Goal: Task Accomplishment & Management: Use online tool/utility

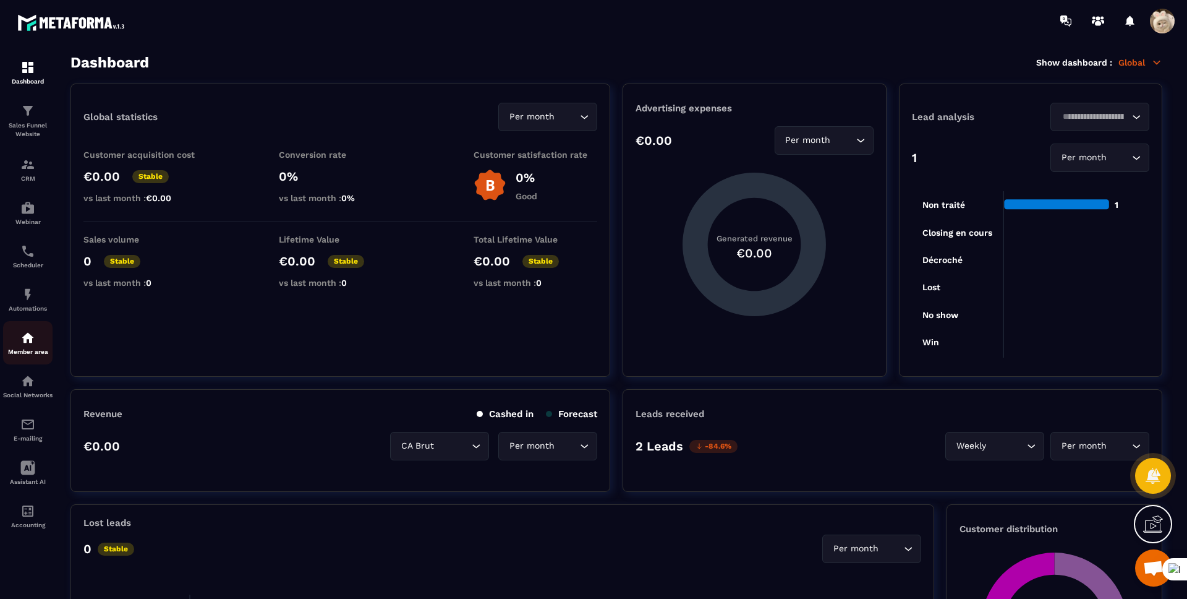
click at [43, 348] on p "Member area" at bounding box center [27, 351] width 49 height 7
click at [45, 349] on p "Member area" at bounding box center [27, 351] width 49 height 7
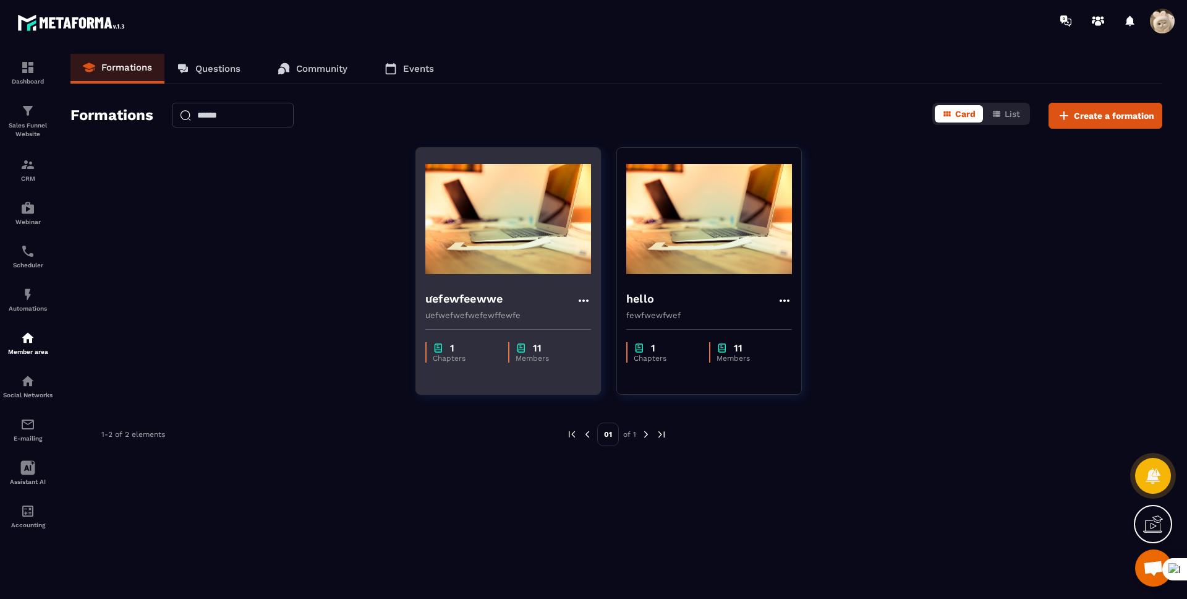
click at [481, 304] on h4 "ưefewfeewwe" at bounding box center [463, 298] width 77 height 17
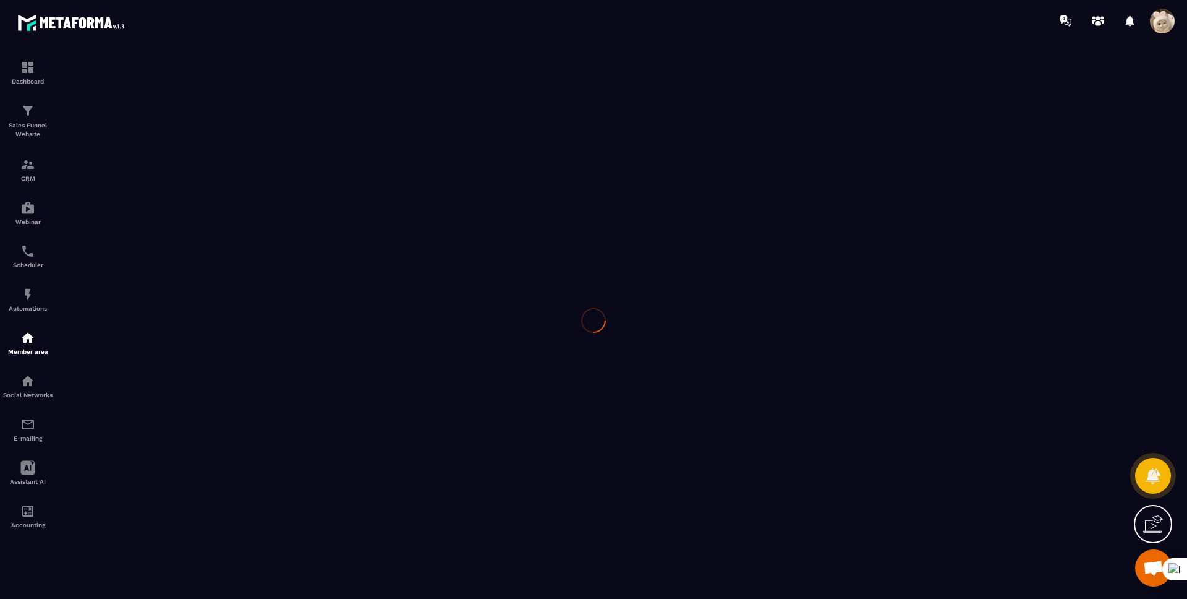
click at [483, 300] on div at bounding box center [593, 319] width 1187 height 557
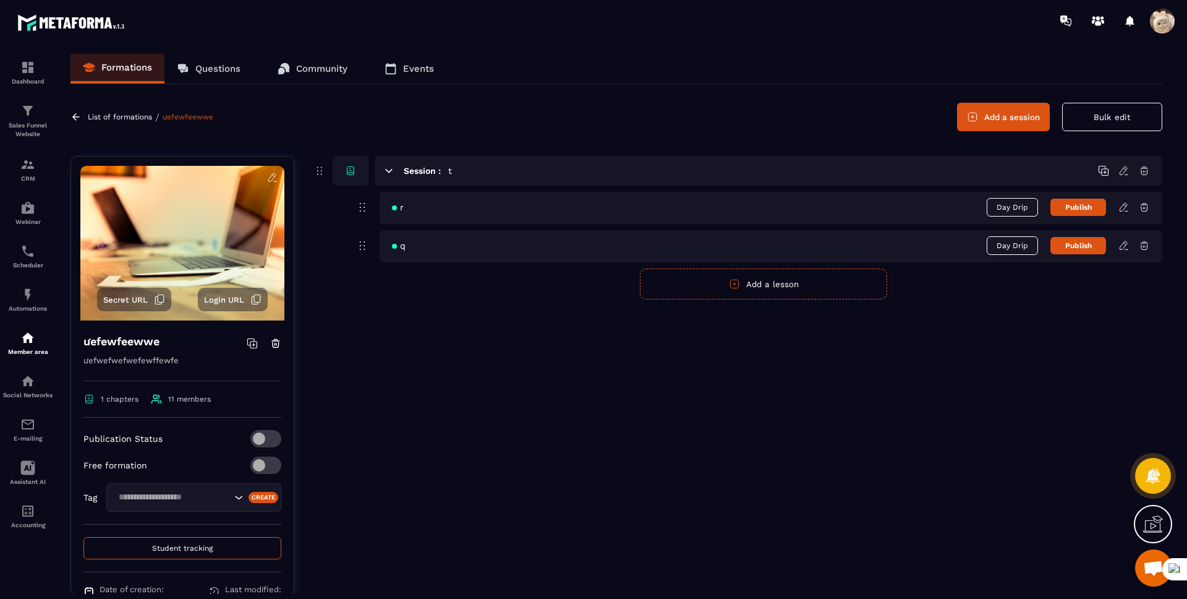
click at [1123, 209] on icon at bounding box center [1124, 207] width 11 height 11
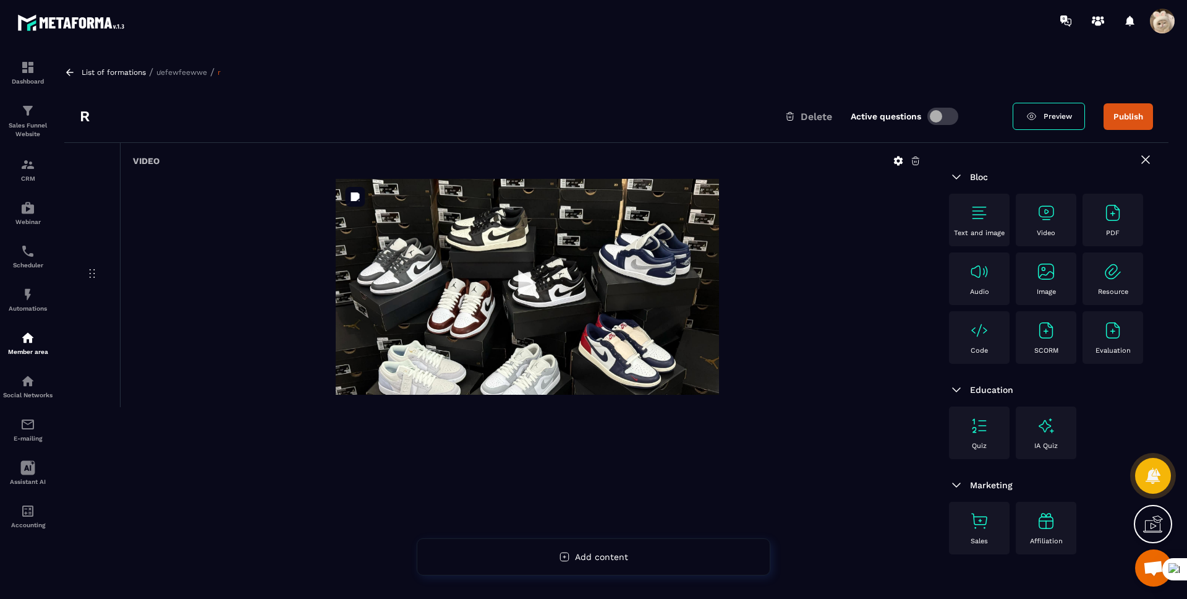
scroll to position [80, 0]
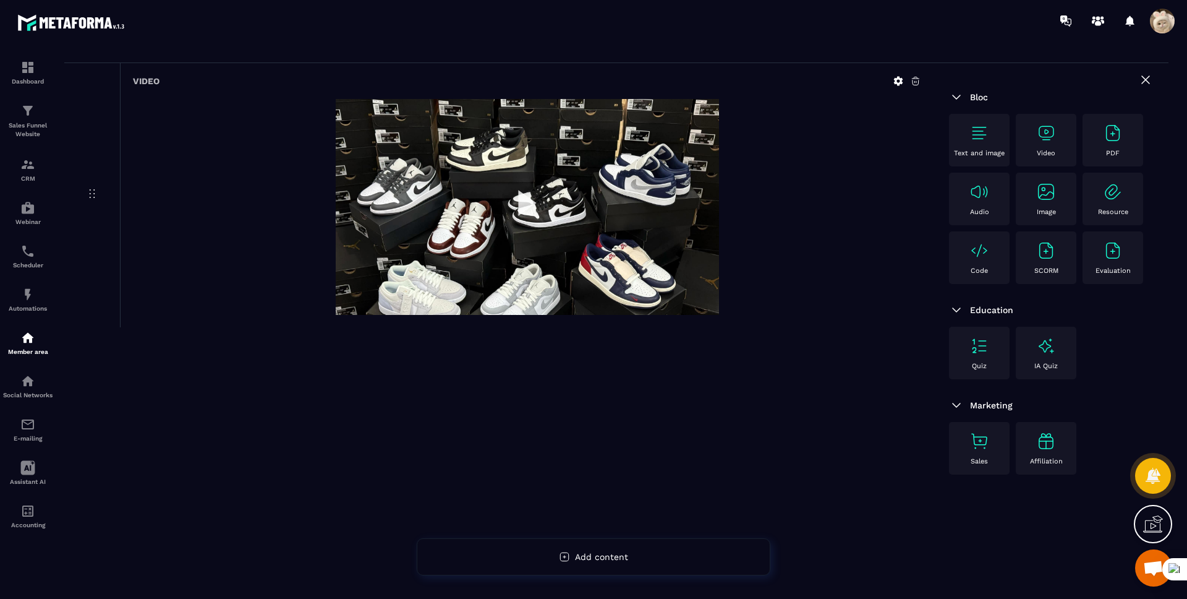
click at [1113, 149] on p "PDF" at bounding box center [1113, 153] width 14 height 8
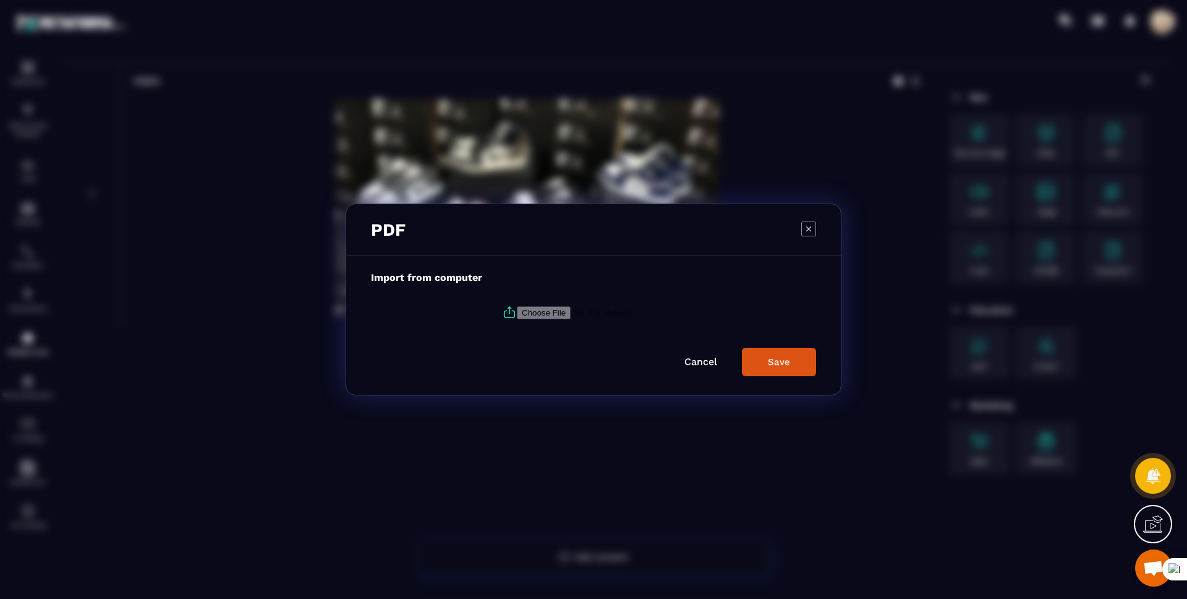
click at [535, 312] on input "Modal window" at bounding box center [601, 312] width 168 height 13
click at [503, 318] on icon "Modal window" at bounding box center [509, 312] width 15 height 15
click at [517, 318] on input "Modal window" at bounding box center [601, 312] width 168 height 13
type input "**********"
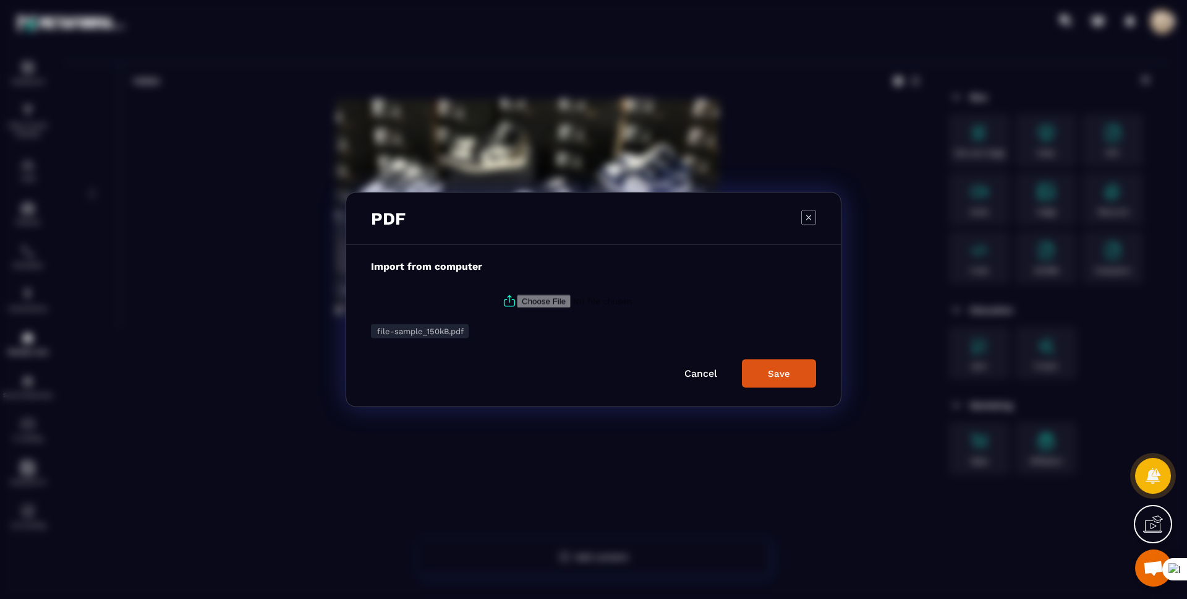
click at [798, 375] on button "Save" at bounding box center [779, 373] width 74 height 28
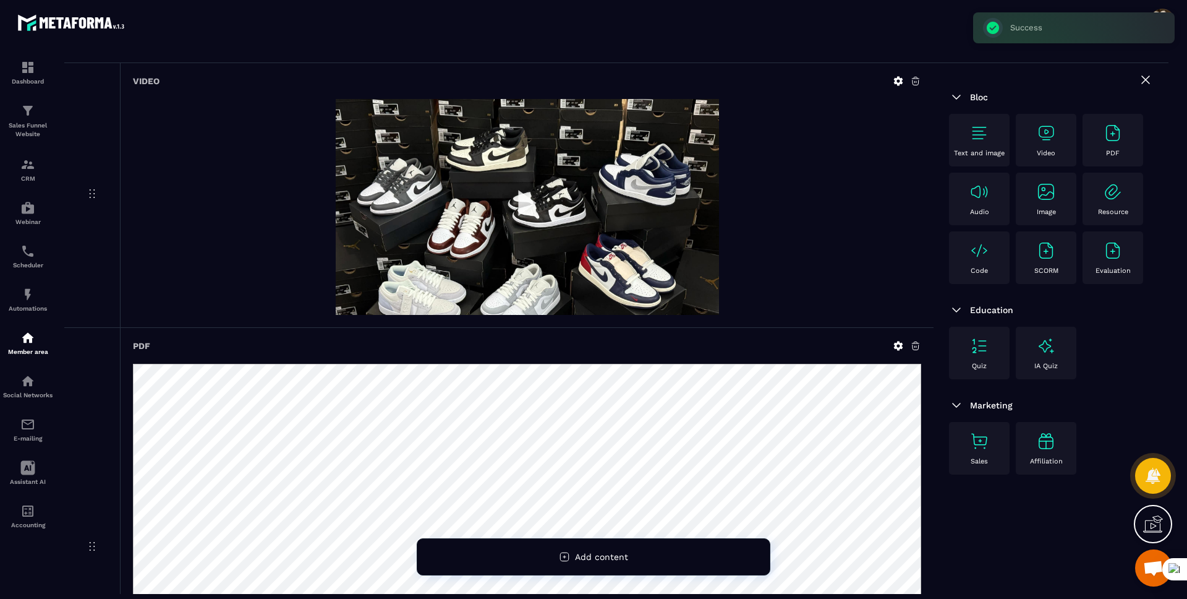
click at [904, 47] on section "Dashboard Sales Funnel Website CRM Webinar Scheduler Automations Member area So…" at bounding box center [593, 323] width 1187 height 565
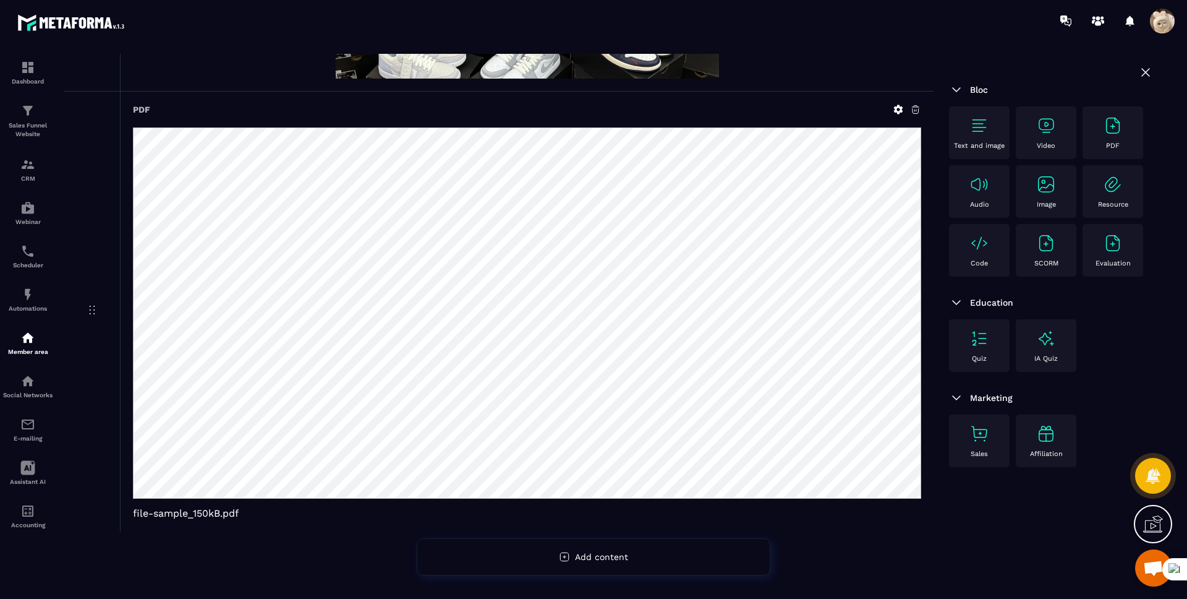
scroll to position [0, 0]
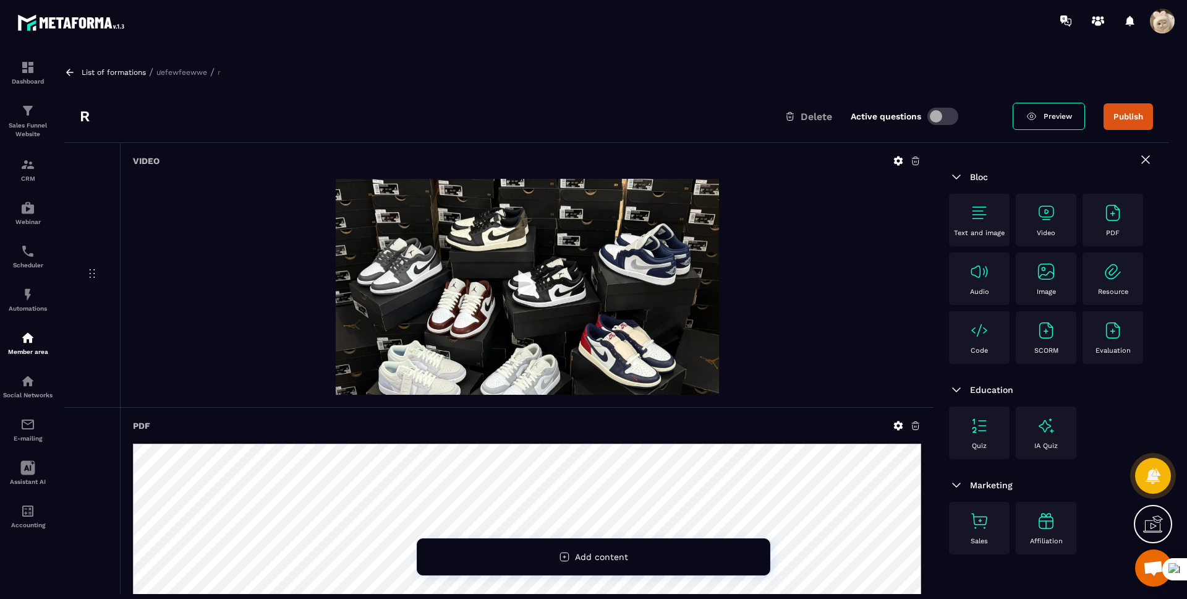
click at [1132, 119] on button "Publish" at bounding box center [1128, 116] width 49 height 27
click at [131, 75] on p "List of formations" at bounding box center [114, 72] width 64 height 9
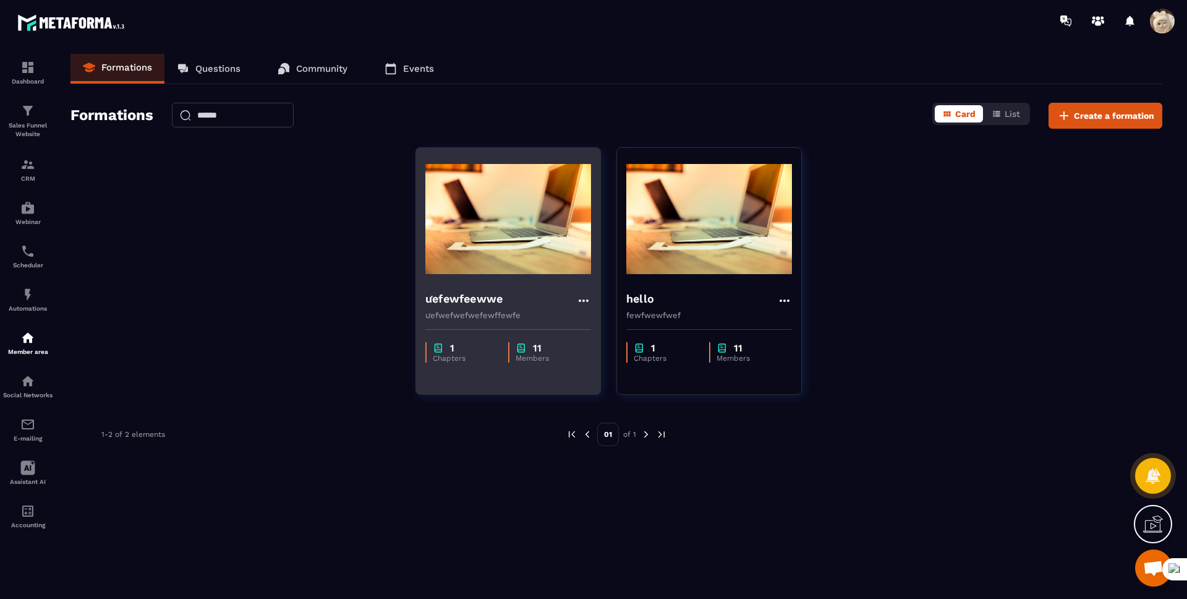
click at [457, 290] on h4 "ưefewfeewwe" at bounding box center [463, 298] width 77 height 17
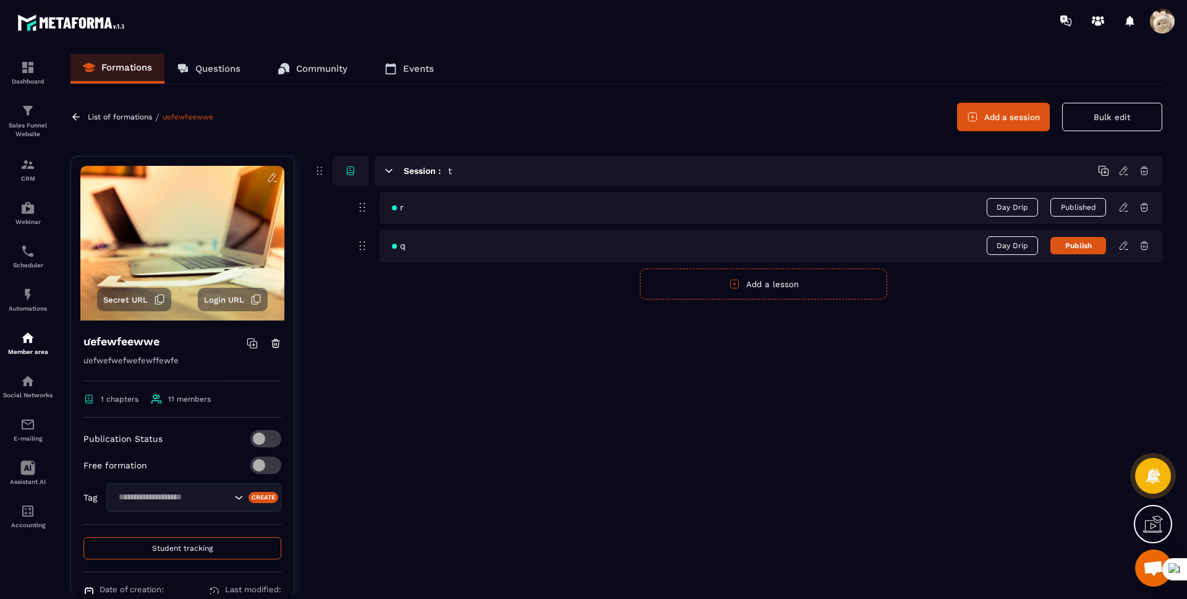
scroll to position [64, 0]
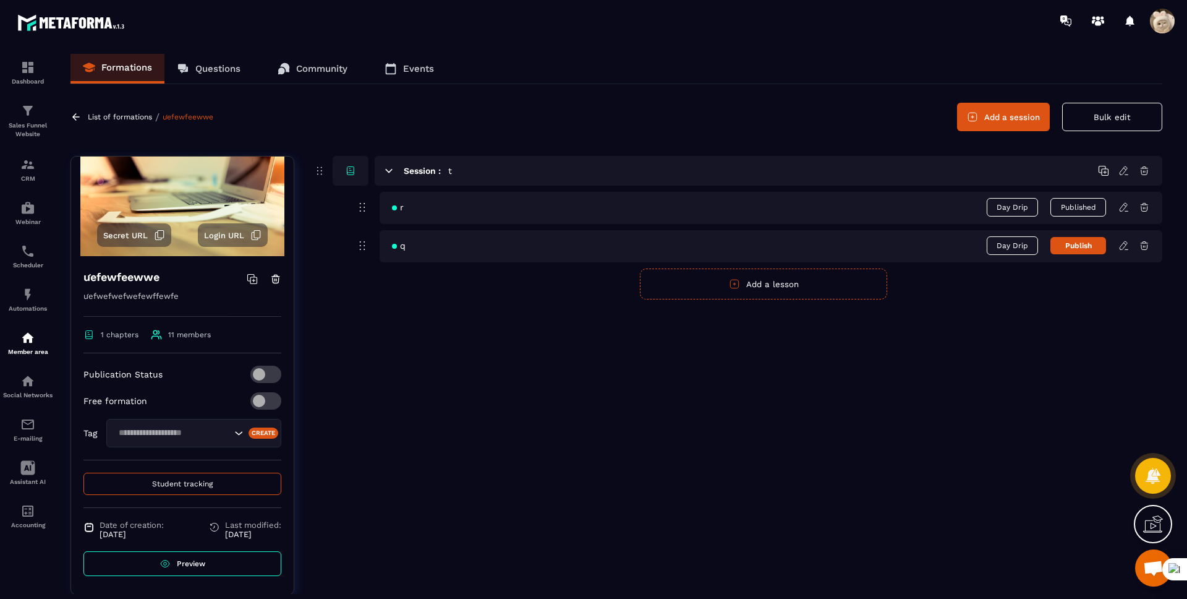
click at [188, 484] on span "Student tracking" at bounding box center [182, 483] width 61 height 9
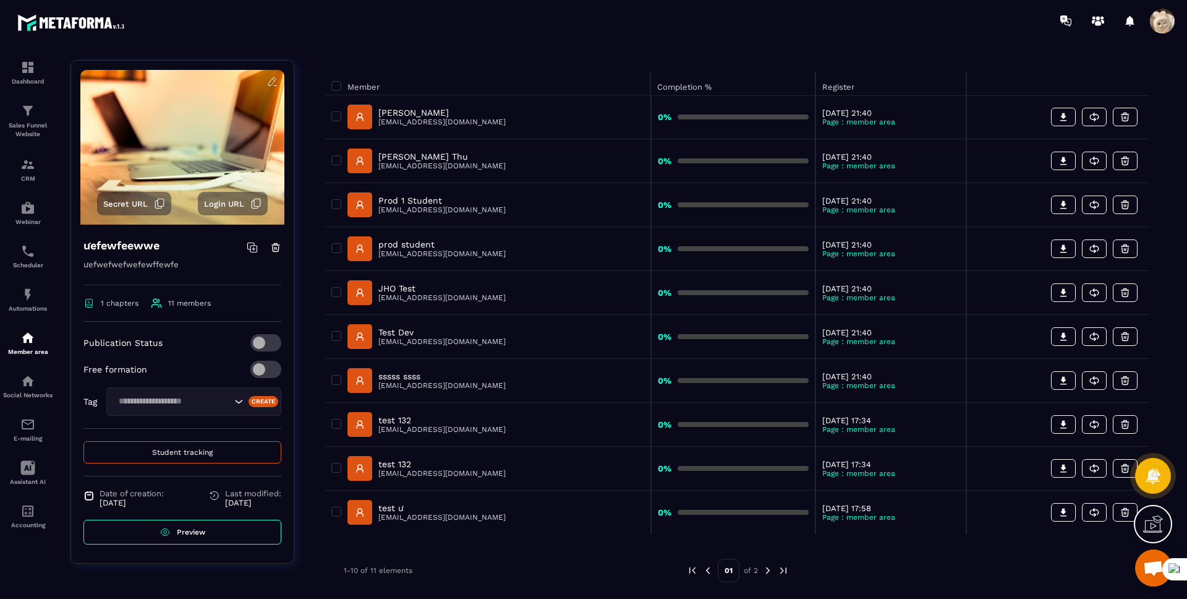
scroll to position [128, 0]
drag, startPoint x: 491, startPoint y: 388, endPoint x: 396, endPoint y: 391, distance: 94.7
click at [378, 391] on div "sssss ssss [EMAIL_ADDRESS][DOMAIN_NAME]" at bounding box center [487, 379] width 313 height 25
click at [490, 384] on div "sssss ssss [EMAIL_ADDRESS][DOMAIN_NAME]" at bounding box center [487, 379] width 313 height 25
drag, startPoint x: 491, startPoint y: 385, endPoint x: 381, endPoint y: 391, distance: 110.2
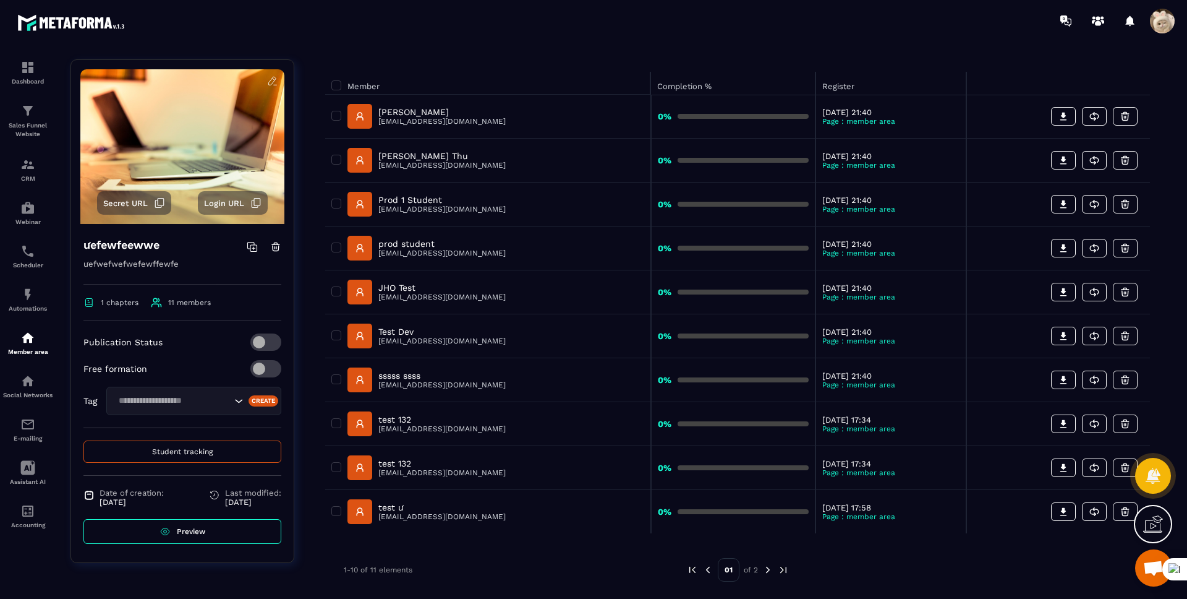
click at [383, 391] on div "sssss ssss [EMAIL_ADDRESS][DOMAIN_NAME]" at bounding box center [487, 379] width 313 height 25
copy p "[EMAIL_ADDRESS][DOMAIN_NAME]"
drag, startPoint x: 496, startPoint y: 430, endPoint x: 379, endPoint y: 432, distance: 116.9
click at [379, 432] on div "test 132 [EMAIL_ADDRESS][DOMAIN_NAME]" at bounding box center [487, 423] width 313 height 25
click at [461, 397] on td "sssss ssss [EMAIL_ADDRESS][DOMAIN_NAME]" at bounding box center [488, 380] width 326 height 44
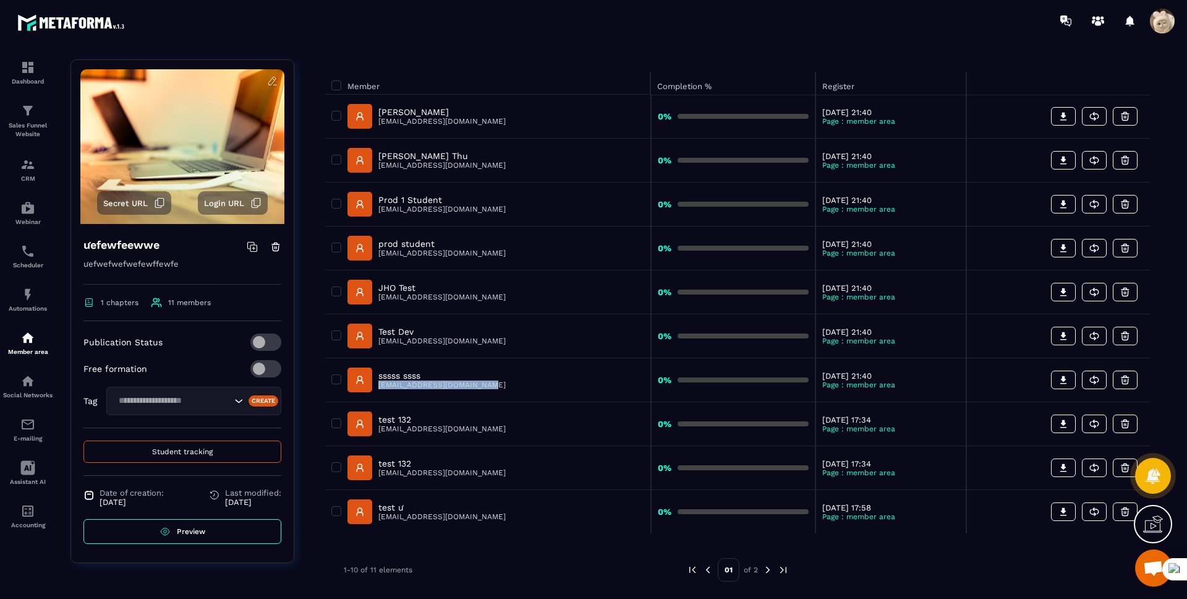
drag, startPoint x: 503, startPoint y: 385, endPoint x: 377, endPoint y: 386, distance: 125.5
click at [377, 386] on div "sssss ssss [EMAIL_ADDRESS][DOMAIN_NAME]" at bounding box center [487, 379] width 313 height 25
copy p "[EMAIL_ADDRESS][DOMAIN_NAME]"
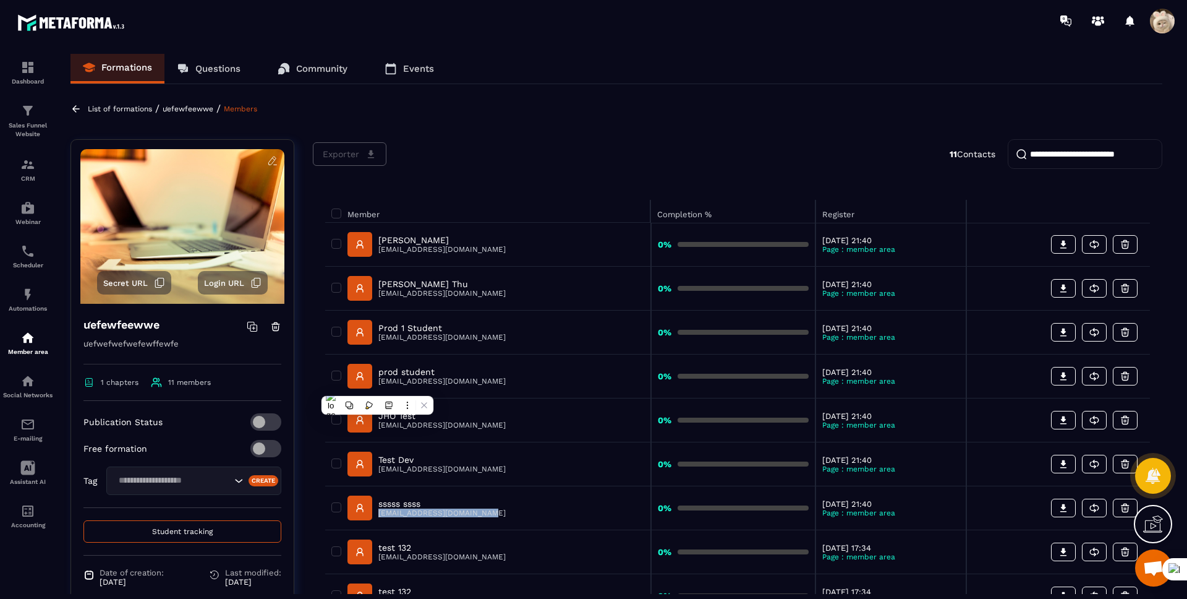
click at [198, 108] on p "ưefewfeewwe" at bounding box center [188, 109] width 51 height 9
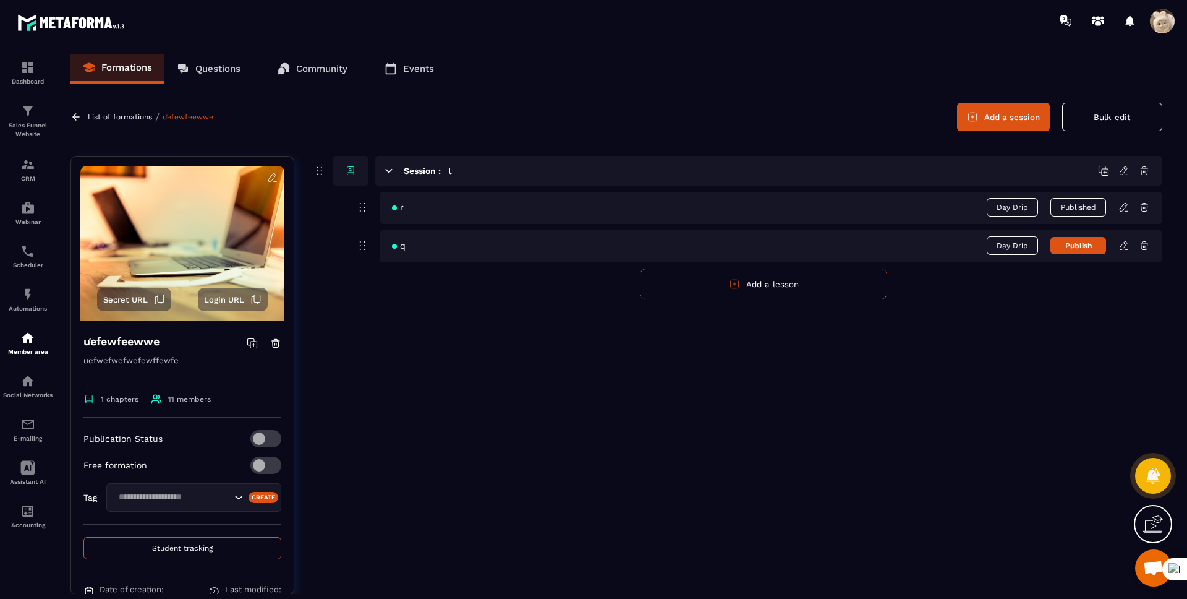
click at [1119, 208] on icon at bounding box center [1124, 207] width 11 height 11
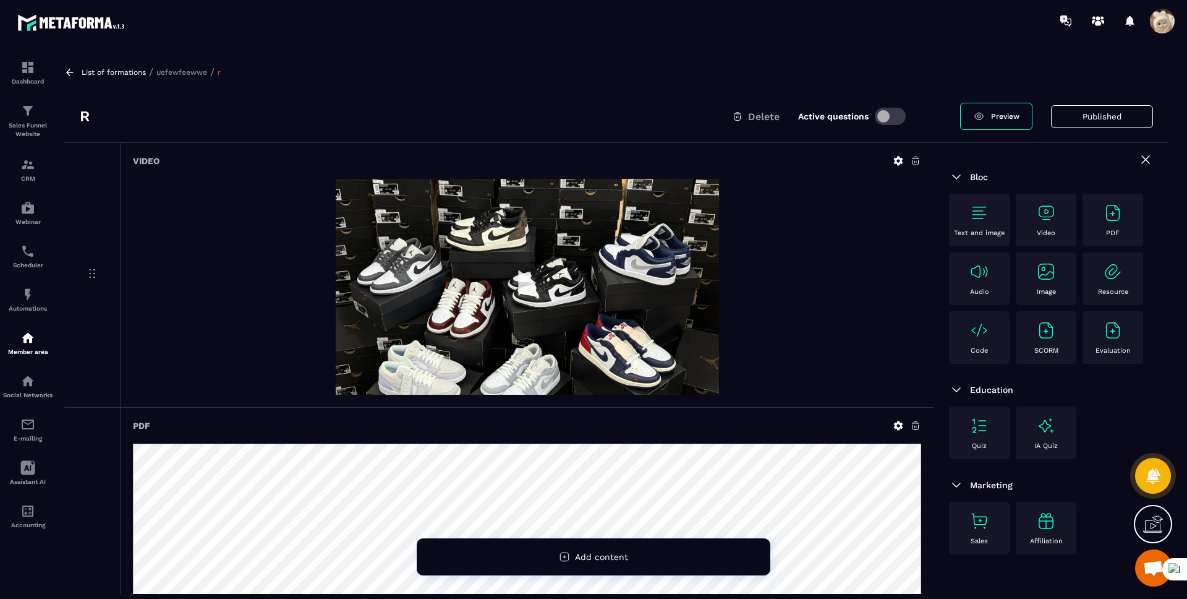
click at [179, 72] on p "ưefewfeewwe" at bounding box center [181, 72] width 51 height 9
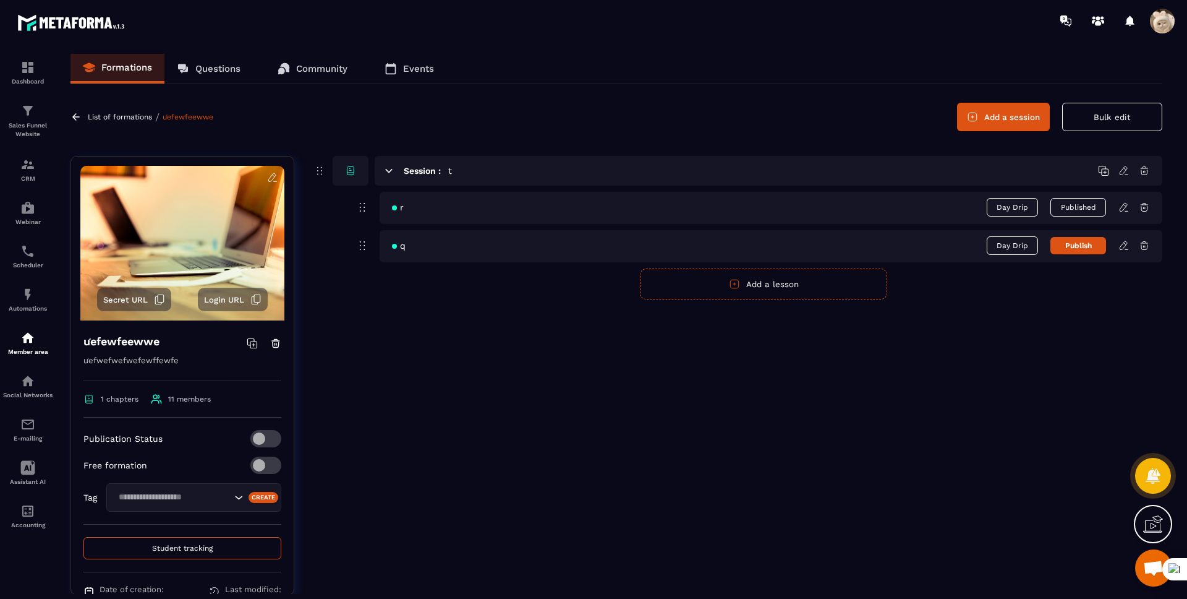
click at [1076, 247] on button "Publish" at bounding box center [1079, 245] width 56 height 17
click at [1120, 242] on icon at bounding box center [1124, 245] width 11 height 11
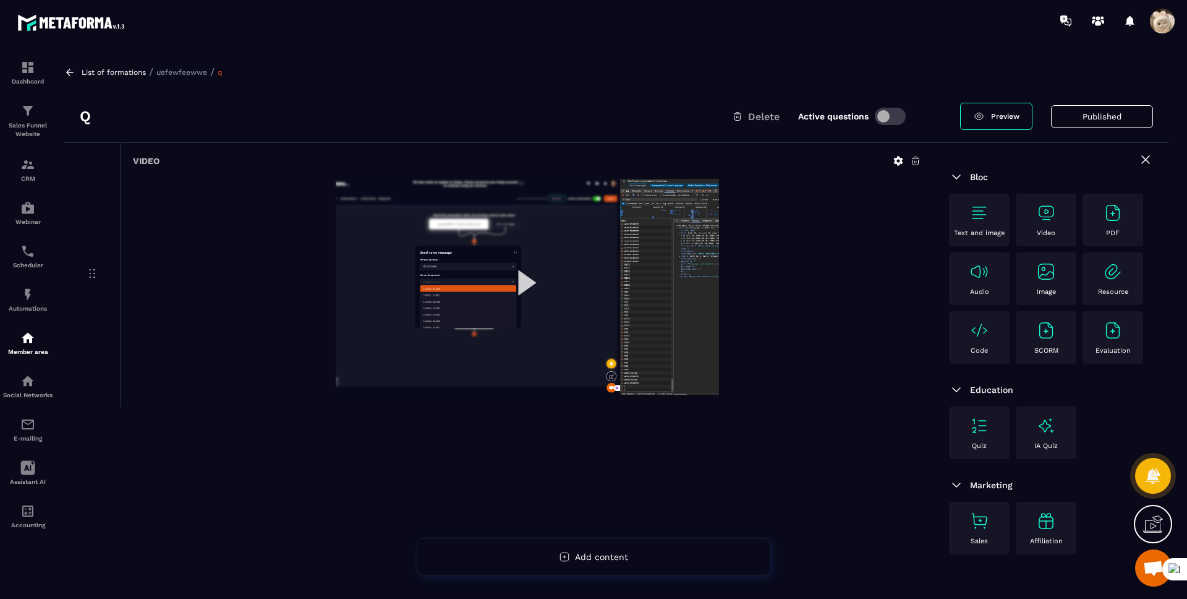
drag, startPoint x: 592, startPoint y: 207, endPoint x: 597, endPoint y: 189, distance: 18.0
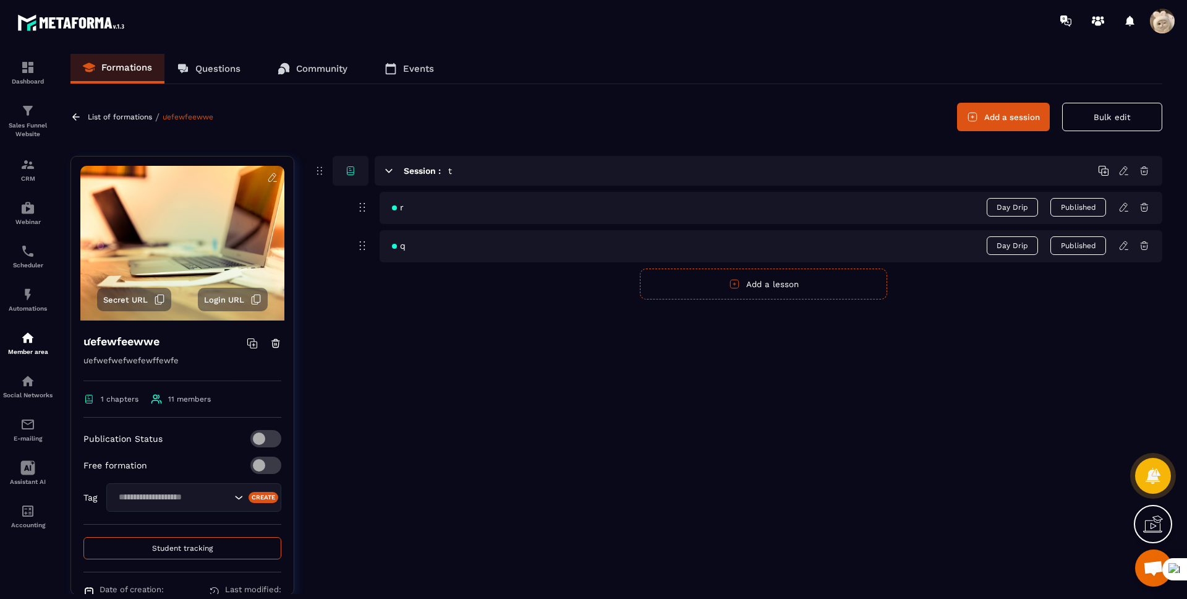
click at [132, 120] on p "List of formations" at bounding box center [120, 117] width 64 height 9
